Goal: Information Seeking & Learning: Understand process/instructions

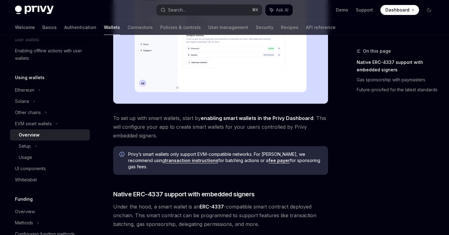
scroll to position [213, 0]
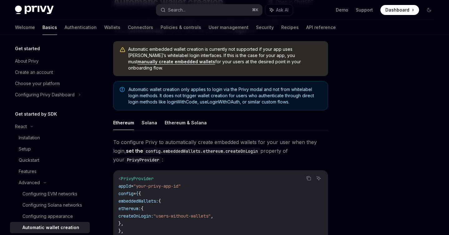
scroll to position [41, 0]
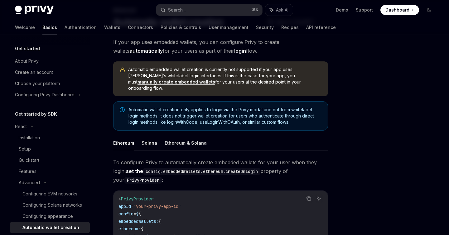
click at [215, 79] on link "manually create embedded wallets" at bounding box center [176, 82] width 78 height 6
type textarea "*"
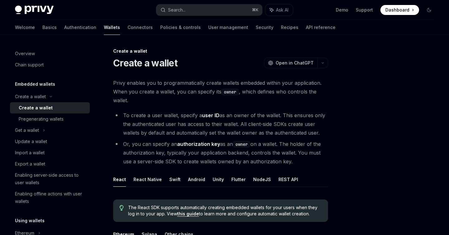
scroll to position [14, 0]
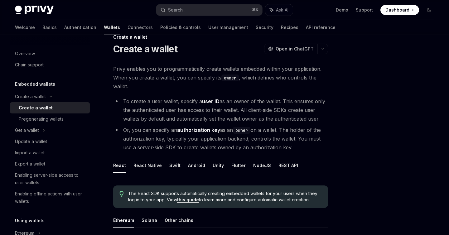
click at [211, 103] on strong "user ID" at bounding box center [210, 101] width 17 height 6
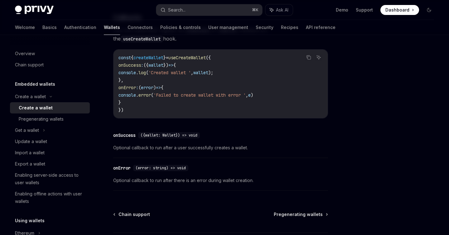
scroll to position [476, 0]
